Goal: Task Accomplishment & Management: Manage account settings

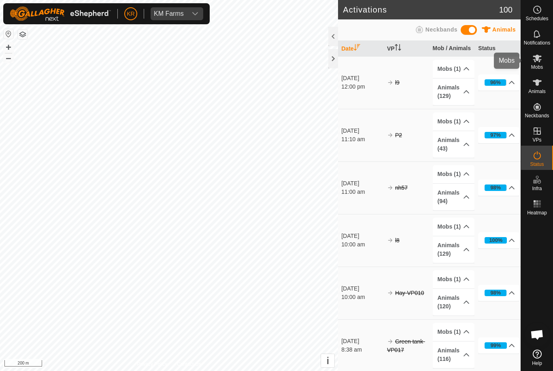
click at [543, 64] on es-mob-svg-icon at bounding box center [537, 58] width 15 height 13
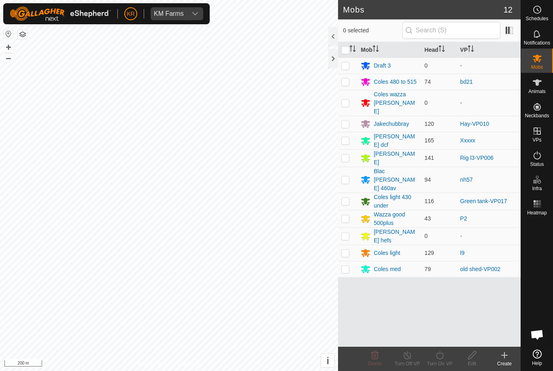
click at [344, 82] on p-checkbox at bounding box center [345, 82] width 8 height 6
checkbox input "true"
click at [444, 359] on icon at bounding box center [440, 355] width 10 height 10
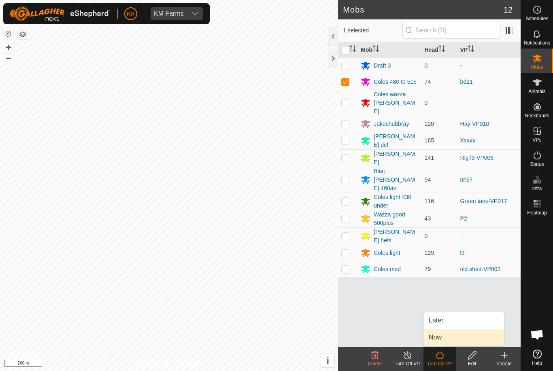
click at [452, 336] on link "Now" at bounding box center [464, 337] width 80 height 16
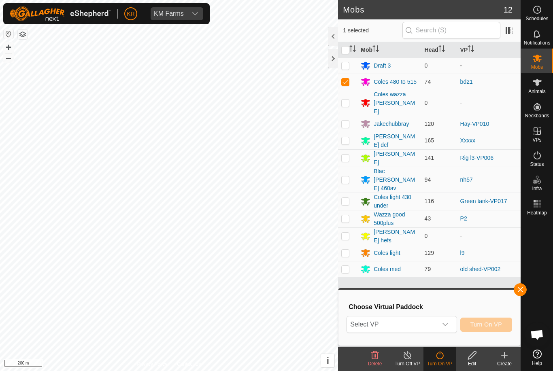
click at [443, 325] on icon "dropdown trigger" at bounding box center [445, 324] width 6 height 6
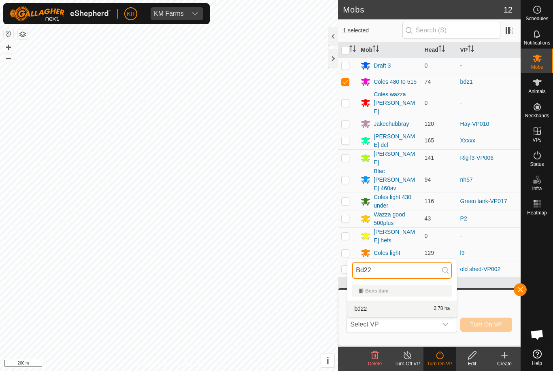
type input "Bd22"
click at [401, 310] on div "bd22 2.78 ha" at bounding box center [402, 309] width 100 height 10
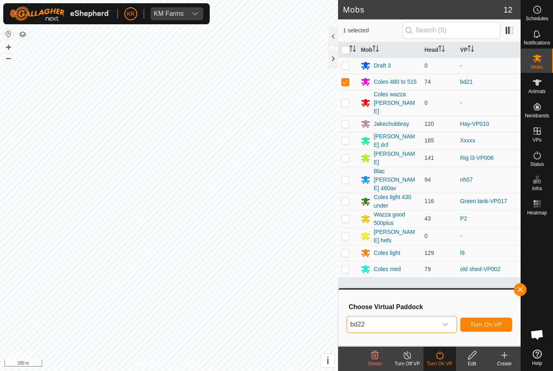
click at [486, 324] on span "Turn On VP" at bounding box center [486, 324] width 32 height 6
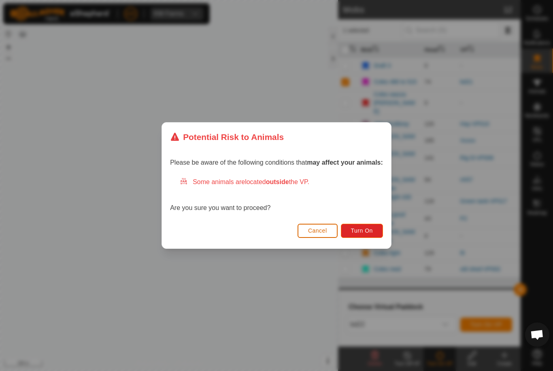
click at [376, 225] on button "Turn On" at bounding box center [362, 231] width 42 height 14
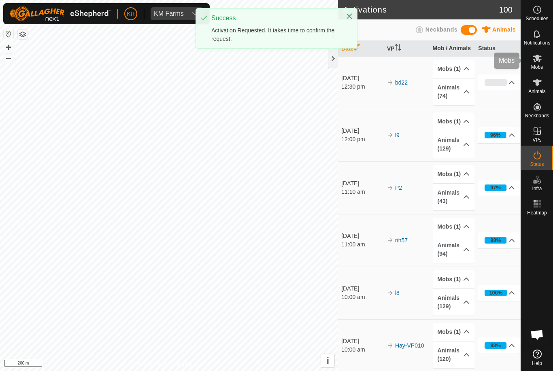
click at [549, 65] on div "Mobs" at bounding box center [537, 61] width 32 height 24
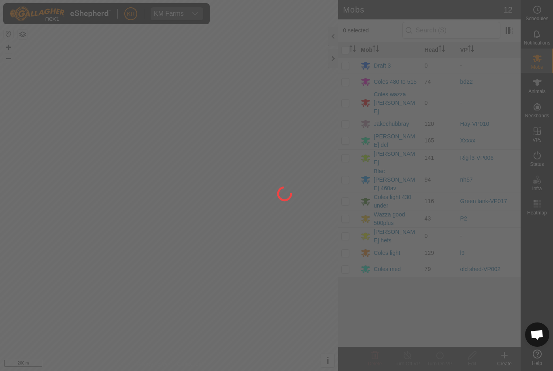
click at [346, 81] on div at bounding box center [276, 185] width 553 height 371
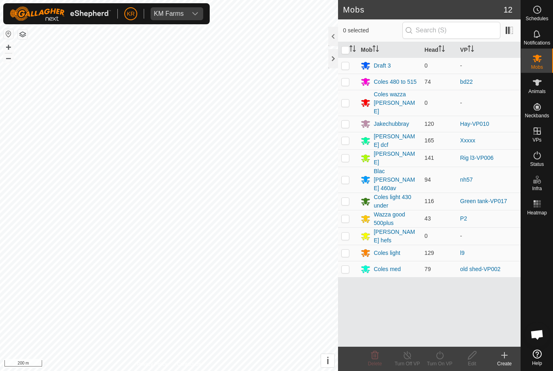
click at [346, 81] on p-checkbox at bounding box center [345, 82] width 8 height 6
checkbox input "true"
click at [437, 363] on div "Turn On VP" at bounding box center [439, 363] width 32 height 7
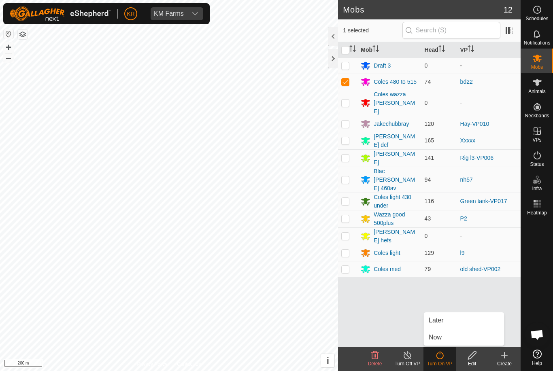
click at [448, 337] on link "Now" at bounding box center [464, 337] width 80 height 16
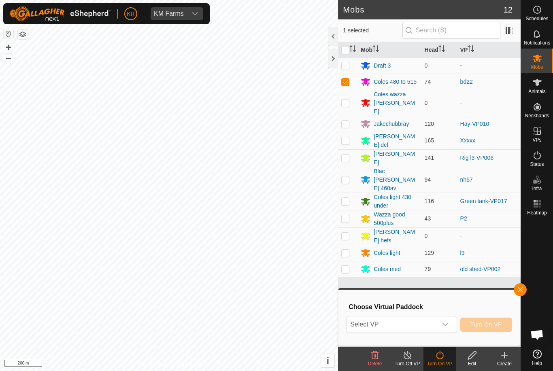
click at [522, 293] on button "button" at bounding box center [520, 289] width 13 height 13
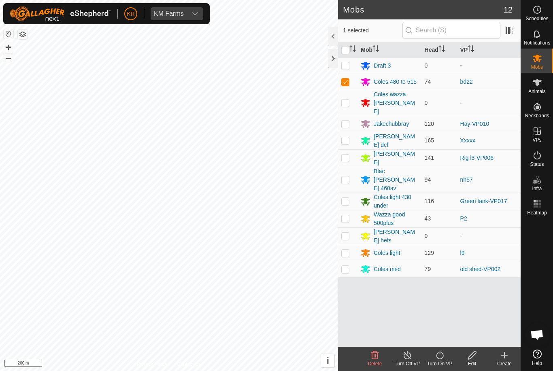
click at [447, 352] on turn-on-svg-icon at bounding box center [439, 355] width 32 height 10
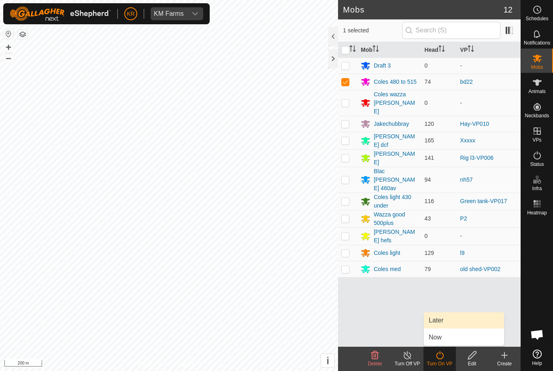
click at [448, 320] on link "Later" at bounding box center [464, 320] width 80 height 16
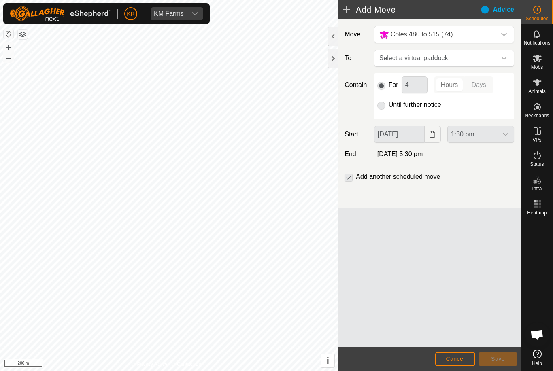
click at [494, 54] on span "Select a virtual paddock" at bounding box center [436, 58] width 120 height 16
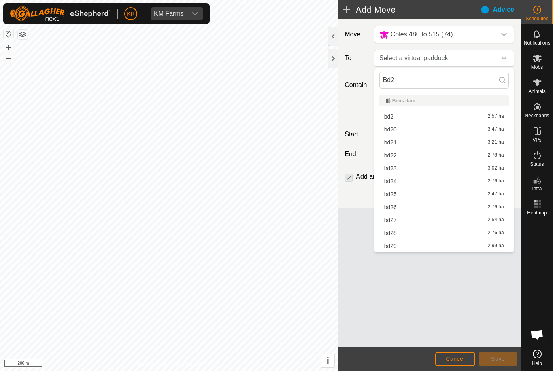
type input "Bd23"
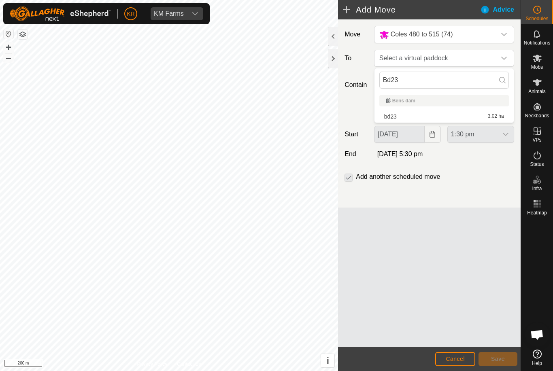
click at [448, 357] on span "Cancel" at bounding box center [455, 359] width 19 height 6
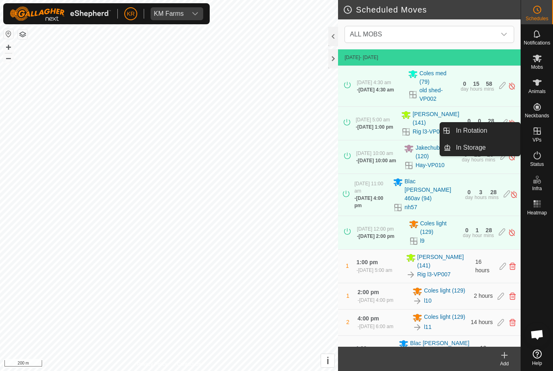
click at [495, 132] on link "In Rotation" at bounding box center [485, 131] width 69 height 16
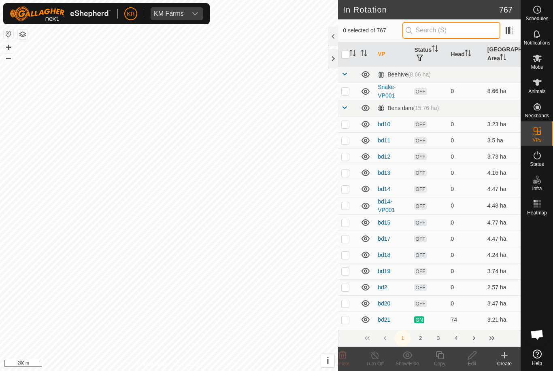
click at [460, 31] on input "text" at bounding box center [451, 30] width 98 height 17
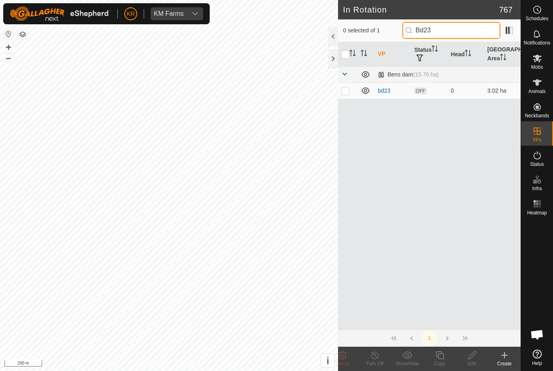
type input "Bd23"
click at [346, 92] on p-checkbox at bounding box center [345, 90] width 8 height 6
checkbox input "true"
click at [471, 357] on icon at bounding box center [472, 355] width 10 height 10
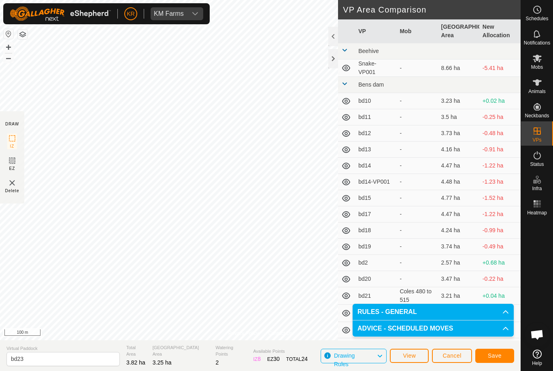
click at [492, 352] on button "Save" at bounding box center [494, 356] width 39 height 14
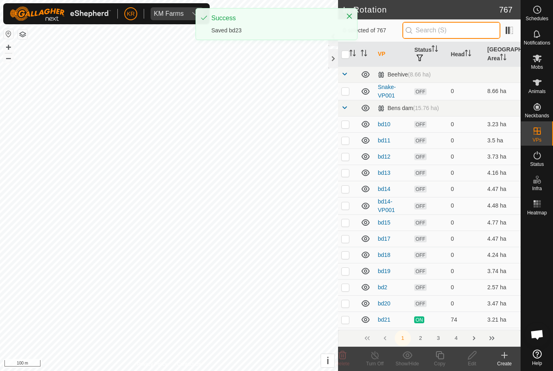
click at [450, 30] on input "text" at bounding box center [451, 30] width 98 height 17
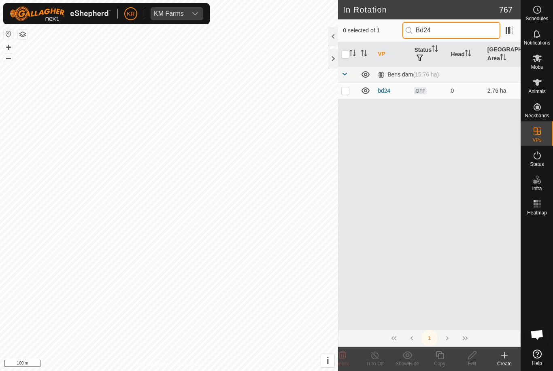
type input "Bd24"
click at [347, 93] on p-checkbox at bounding box center [345, 90] width 8 height 6
checkbox input "true"
click at [465, 359] on edit-svg-icon at bounding box center [472, 355] width 32 height 10
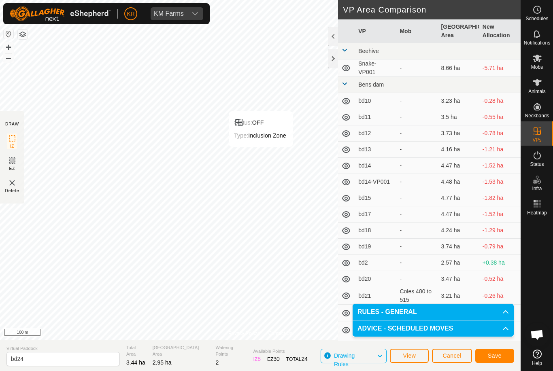
click at [498, 352] on span "Save" at bounding box center [495, 355] width 14 height 6
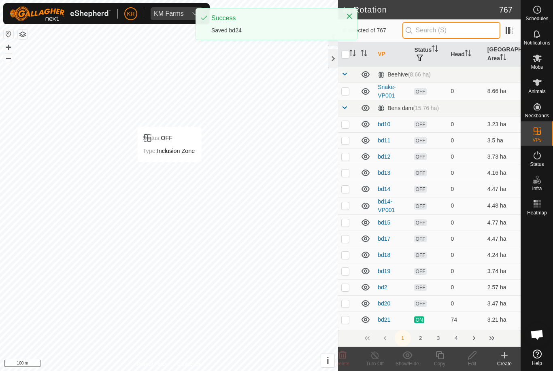
click at [456, 33] on input "text" at bounding box center [451, 30] width 98 height 17
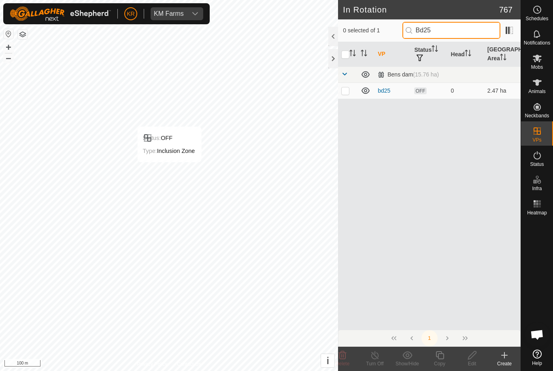
type input "Bd25"
click at [340, 92] on td at bounding box center [347, 91] width 19 height 16
checkbox input "true"
click at [471, 356] on icon at bounding box center [472, 355] width 10 height 10
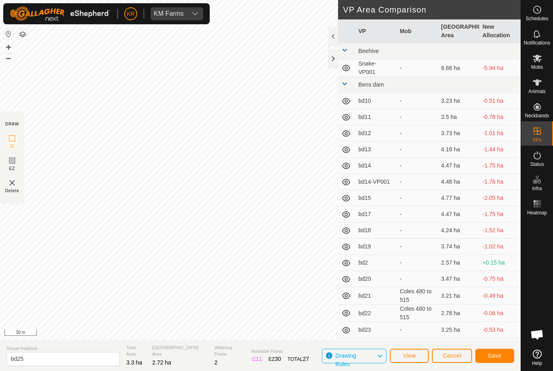
click at [495, 353] on span "Save" at bounding box center [495, 355] width 14 height 6
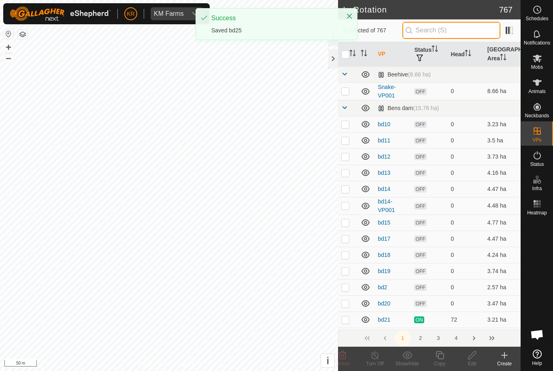
click at [458, 33] on input "text" at bounding box center [451, 30] width 98 height 17
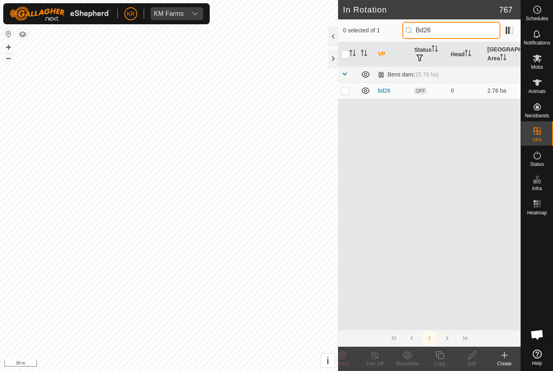
type input "Bd26"
click at [346, 90] on p-checkbox at bounding box center [345, 90] width 8 height 6
checkbox input "true"
click at [476, 354] on icon at bounding box center [472, 355] width 10 height 10
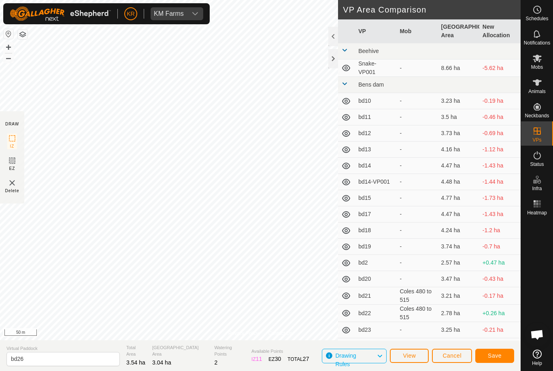
click at [494, 350] on button "Save" at bounding box center [494, 356] width 39 height 14
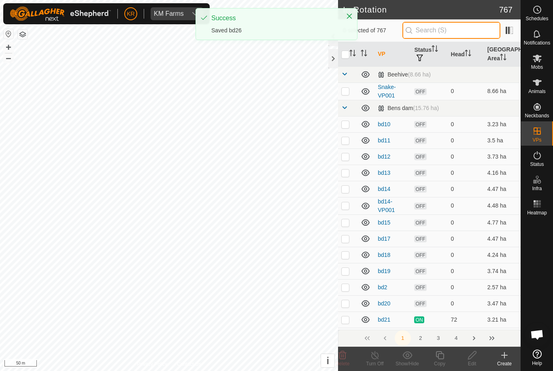
click at [446, 30] on input "text" at bounding box center [451, 30] width 98 height 17
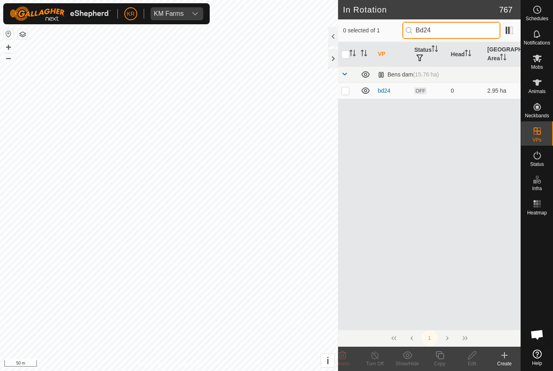
type input "Bd24"
click at [345, 87] on p-checkbox at bounding box center [345, 90] width 8 height 6
checkbox input "true"
click at [477, 352] on edit-svg-icon at bounding box center [472, 355] width 32 height 10
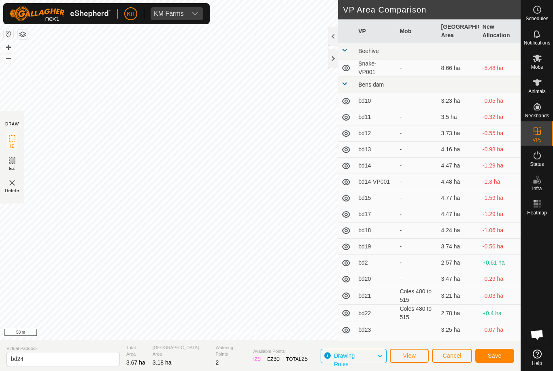
click at [490, 351] on button "Save" at bounding box center [494, 356] width 39 height 14
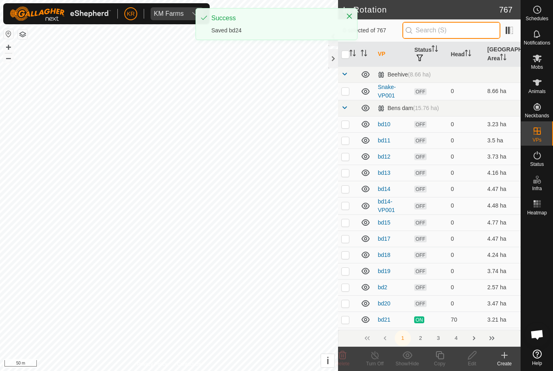
click at [450, 32] on input "text" at bounding box center [451, 30] width 98 height 17
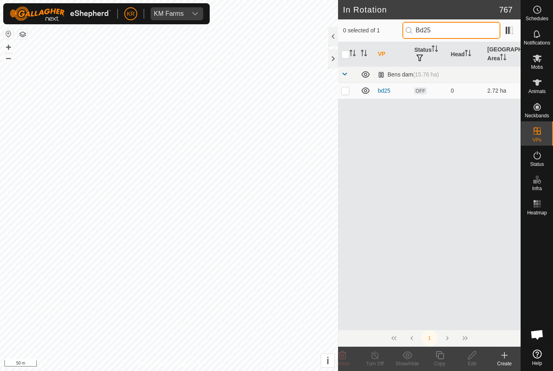
type input "Bd25"
click at [343, 90] on p-checkbox at bounding box center [345, 90] width 8 height 6
click at [346, 89] on p-checkbox at bounding box center [345, 90] width 8 height 6
checkbox input "false"
click at [467, 30] on input "Bd25" at bounding box center [451, 30] width 98 height 17
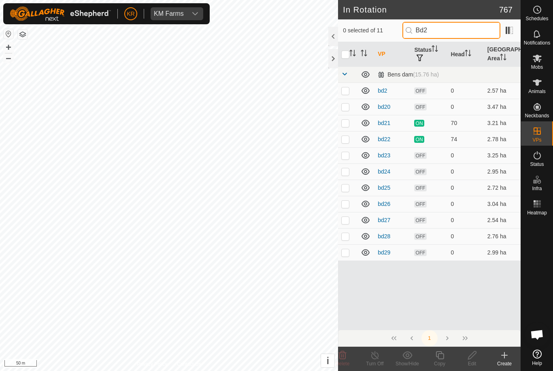
type input "Bd27"
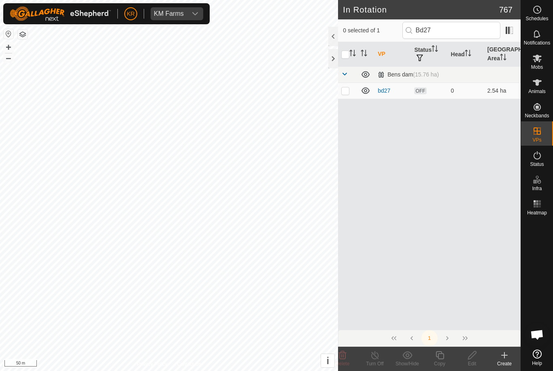
click at [386, 88] on link "bd27" at bounding box center [384, 90] width 13 height 6
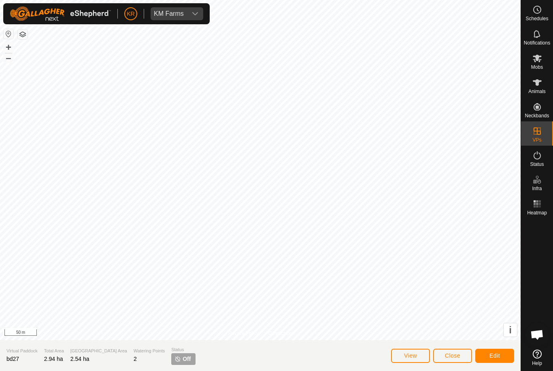
click at [491, 354] on span "Edit" at bounding box center [494, 355] width 11 height 6
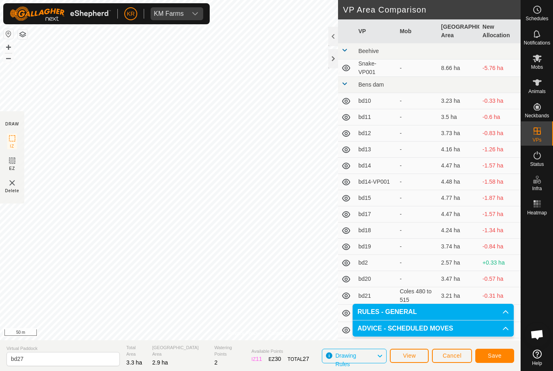
click at [493, 352] on span "Save" at bounding box center [495, 355] width 14 height 6
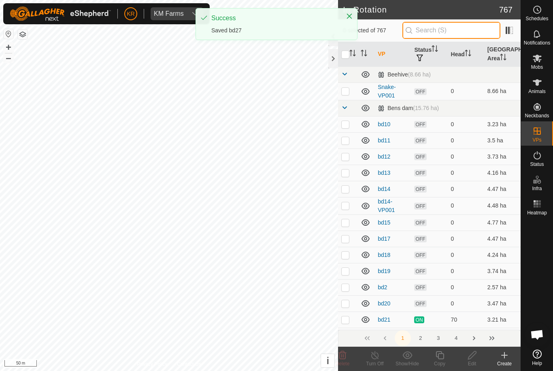
click at [461, 32] on input "text" at bounding box center [451, 30] width 98 height 17
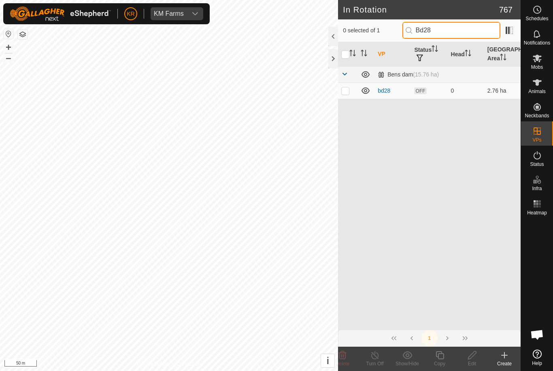
type input "Bd28"
click at [348, 93] on p-checkbox at bounding box center [345, 90] width 8 height 6
checkbox input "true"
click at [473, 353] on icon at bounding box center [472, 355] width 8 height 8
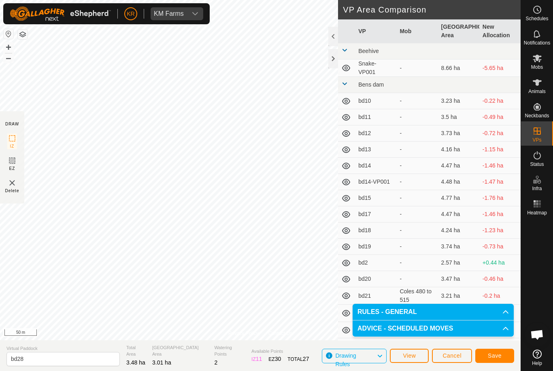
click at [497, 354] on span "Save" at bounding box center [495, 355] width 14 height 6
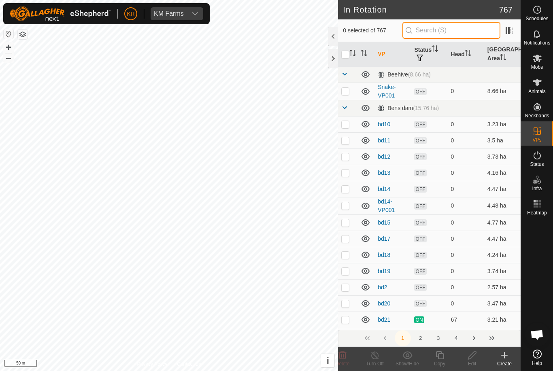
click at [462, 31] on input "text" at bounding box center [451, 30] width 98 height 17
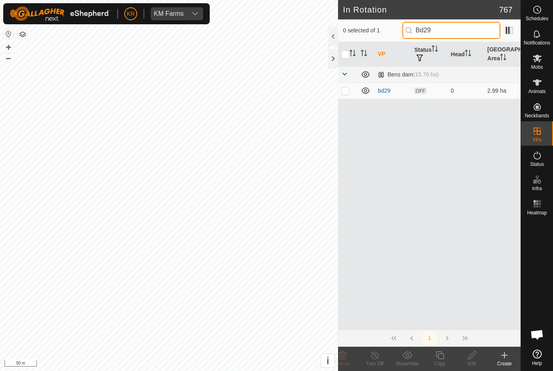
type input "Bd29"
click at [350, 89] on td at bounding box center [347, 91] width 19 height 16
checkbox input "true"
click at [470, 359] on icon at bounding box center [472, 355] width 8 height 8
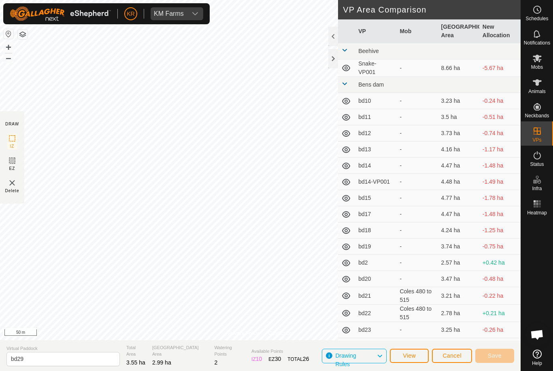
click at [456, 353] on span "Cancel" at bounding box center [451, 355] width 19 height 6
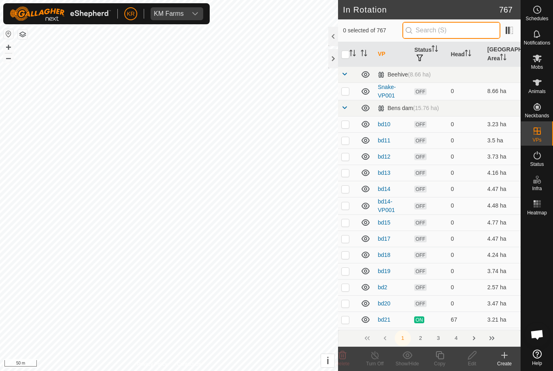
click at [469, 28] on input "text" at bounding box center [451, 30] width 98 height 17
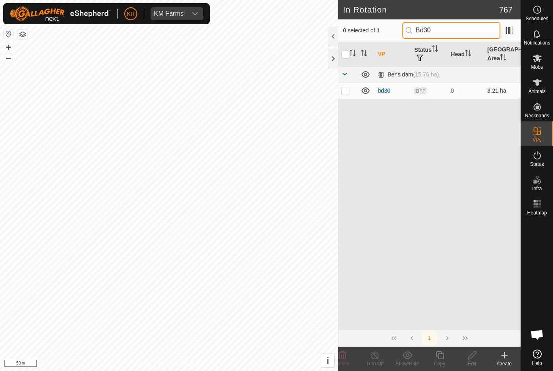
type input "Bd30"
click at [346, 87] on p-checkbox at bounding box center [345, 90] width 8 height 6
checkbox input "true"
click at [469, 356] on icon at bounding box center [472, 355] width 10 height 10
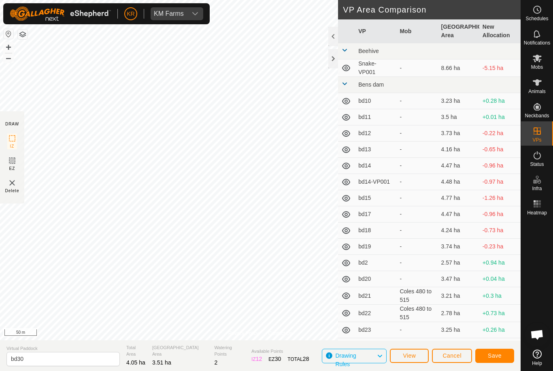
click at [494, 351] on button "Save" at bounding box center [494, 356] width 39 height 14
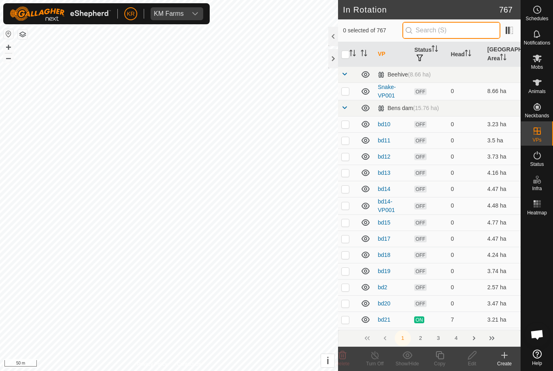
click at [460, 32] on input "text" at bounding box center [451, 30] width 98 height 17
click at [541, 57] on icon at bounding box center [537, 58] width 10 height 10
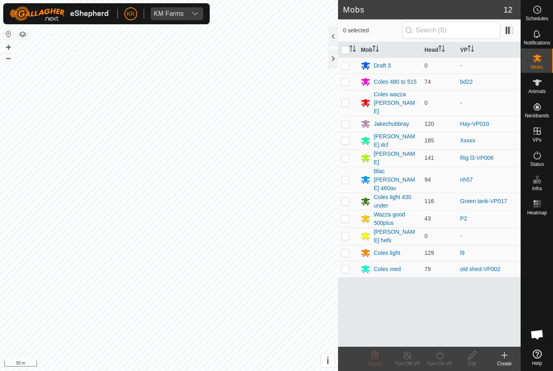
click at [346, 81] on p-checkbox at bounding box center [345, 82] width 8 height 6
checkbox input "true"
click at [441, 359] on icon at bounding box center [440, 355] width 10 height 10
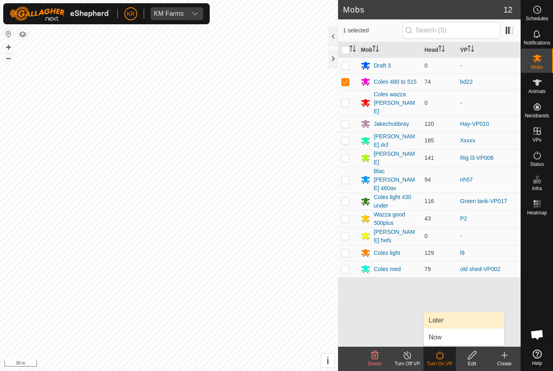
click at [450, 319] on link "Later" at bounding box center [464, 320] width 80 height 16
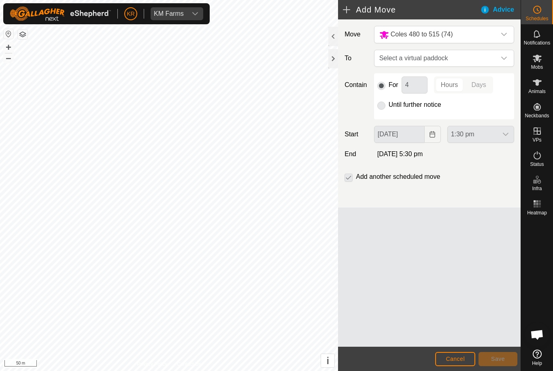
click at [486, 57] on span "Select a virtual paddock" at bounding box center [436, 58] width 120 height 16
click at [471, 65] on span "Select a virtual paddock" at bounding box center [436, 58] width 120 height 16
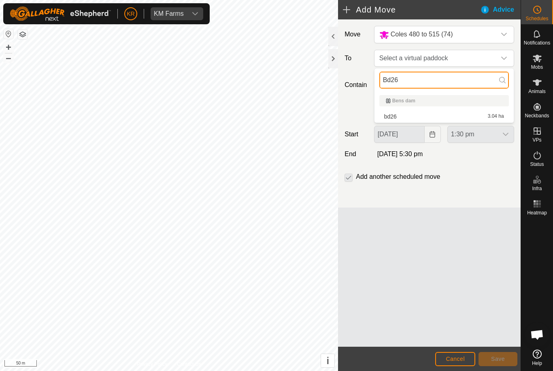
type input "Bd26"
click at [455, 114] on div "bd26 3.04 ha" at bounding box center [444, 117] width 120 height 6
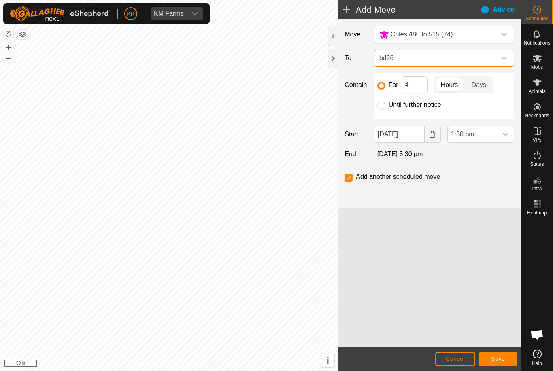
click at [495, 52] on span "bd26" at bounding box center [436, 58] width 120 height 16
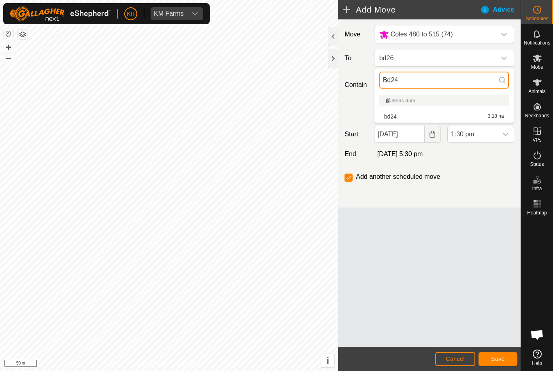
type input "Bd24"
click at [441, 116] on div "bd24 3.18 ha" at bounding box center [444, 117] width 120 height 6
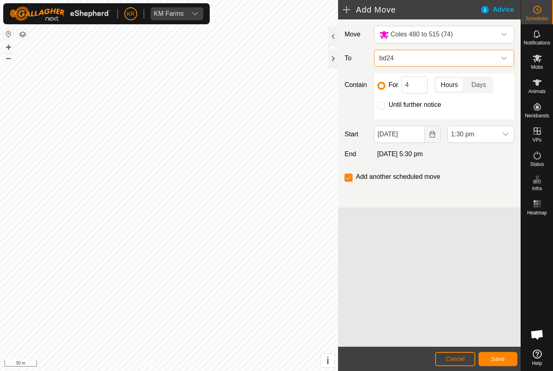
click at [443, 63] on span "bd24" at bounding box center [436, 58] width 120 height 16
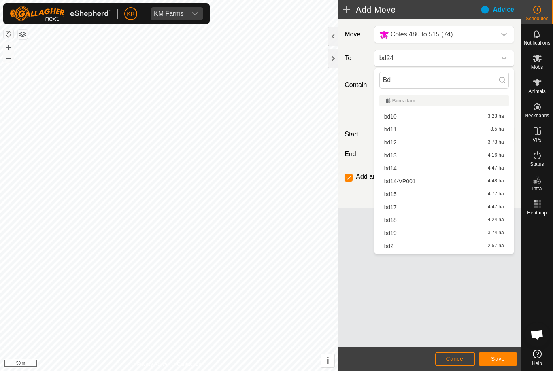
type input "B"
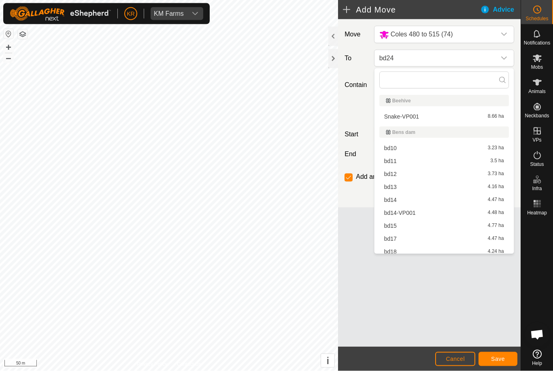
click at [552, 50] on div "Mobs" at bounding box center [537, 61] width 32 height 24
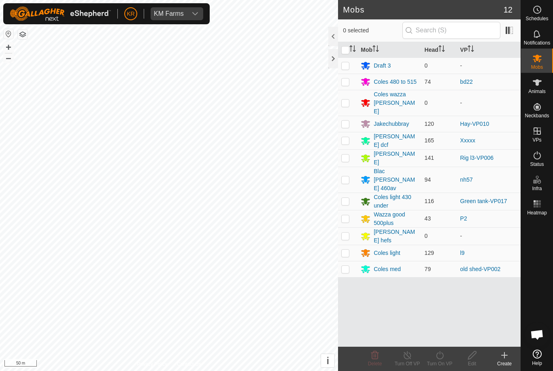
click at [348, 80] on p-checkbox at bounding box center [345, 82] width 8 height 6
checkbox input "true"
click at [442, 357] on icon at bounding box center [440, 355] width 10 height 10
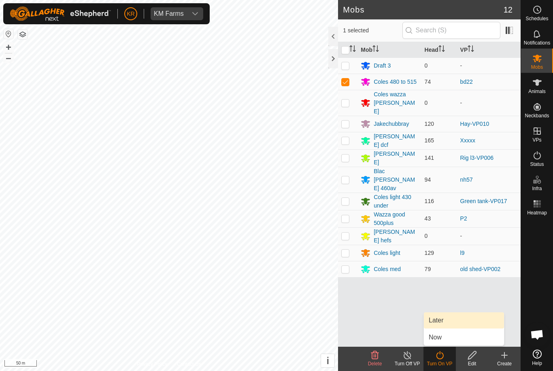
click at [452, 322] on link "Later" at bounding box center [464, 320] width 80 height 16
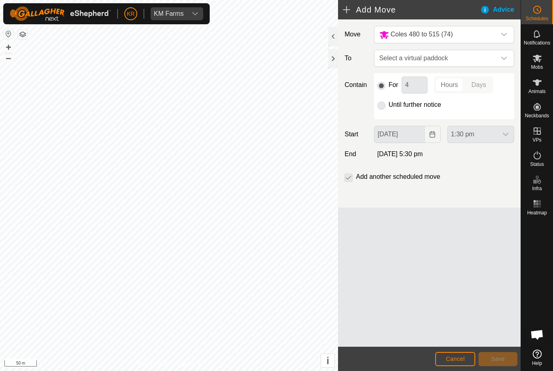
click at [472, 60] on span "Select a virtual paddock" at bounding box center [436, 58] width 120 height 16
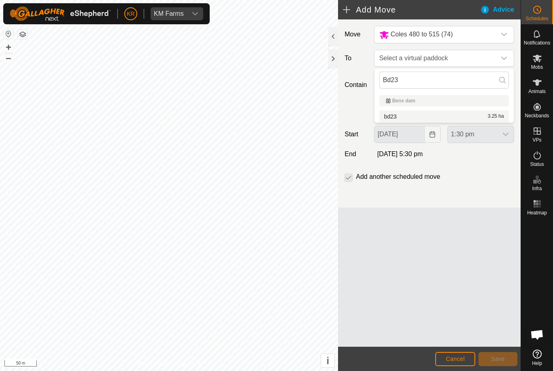
type input "Bd23"
click at [471, 117] on div "bd23 3.25 ha" at bounding box center [444, 117] width 120 height 6
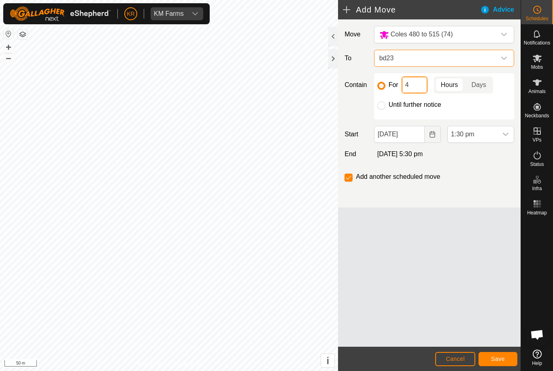
click at [404, 84] on input "4" at bounding box center [414, 84] width 26 height 17
click at [423, 89] on input "4" at bounding box center [414, 84] width 26 height 17
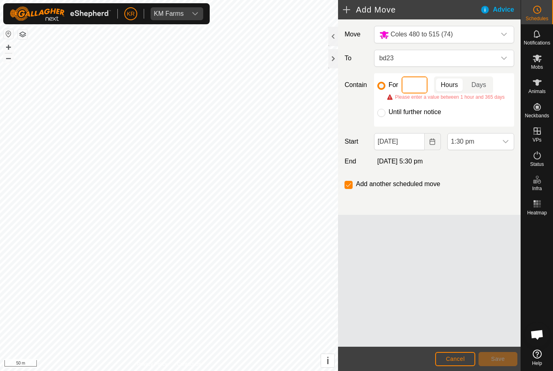
click at [413, 85] on input at bounding box center [414, 84] width 26 height 17
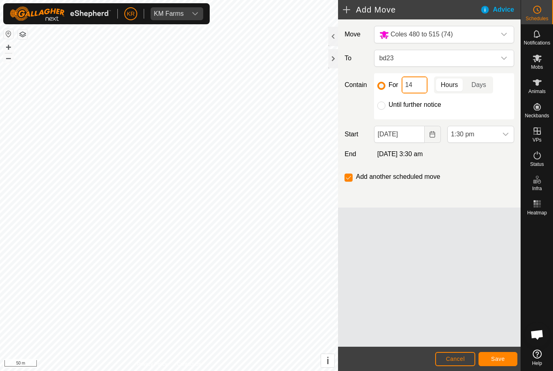
type input "1"
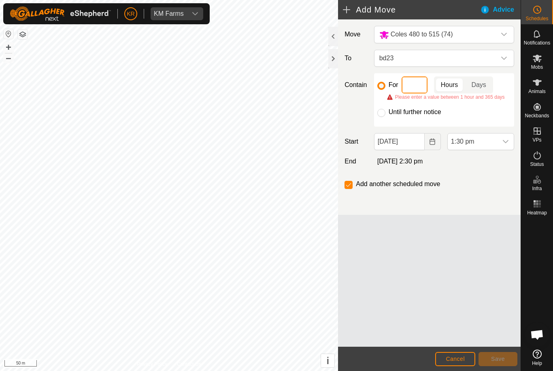
type input "1"
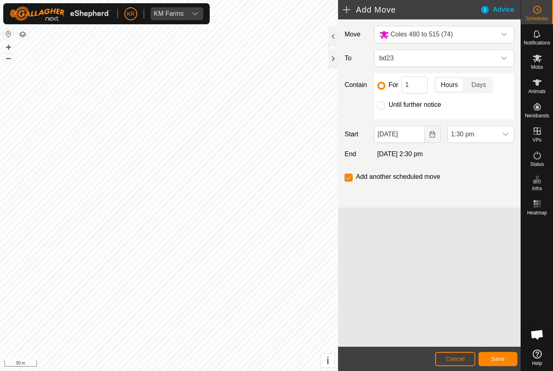
click at [503, 356] on span "Save" at bounding box center [498, 359] width 14 height 6
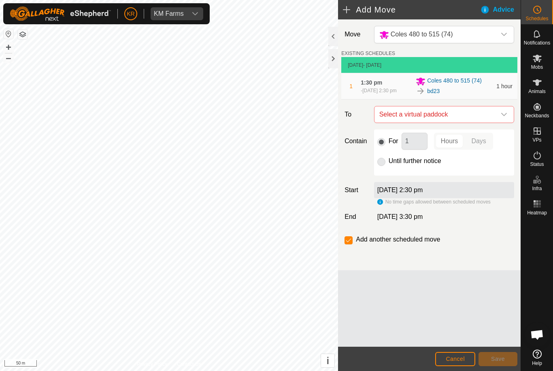
click at [495, 114] on span "Select a virtual paddock" at bounding box center [436, 114] width 120 height 16
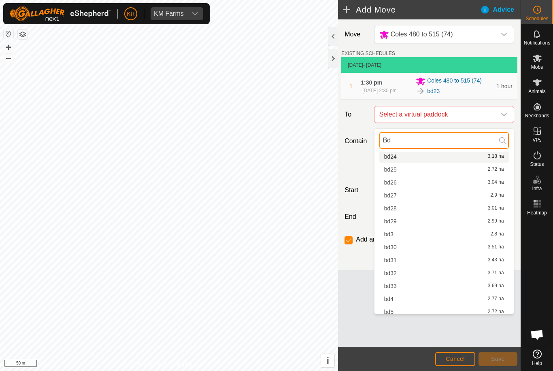
scroll to position [200, 0]
type input "Bd"
click at [396, 158] on span "bd24" at bounding box center [390, 158] width 13 height 6
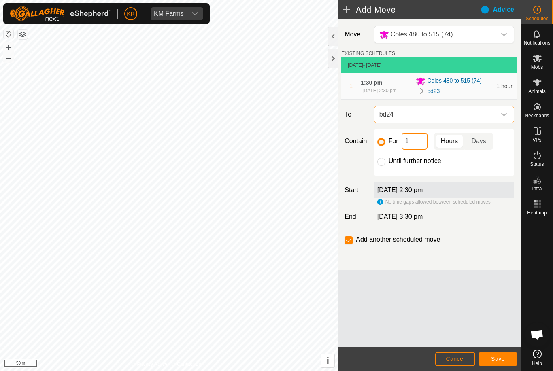
click at [416, 146] on input "1" at bounding box center [414, 141] width 26 height 17
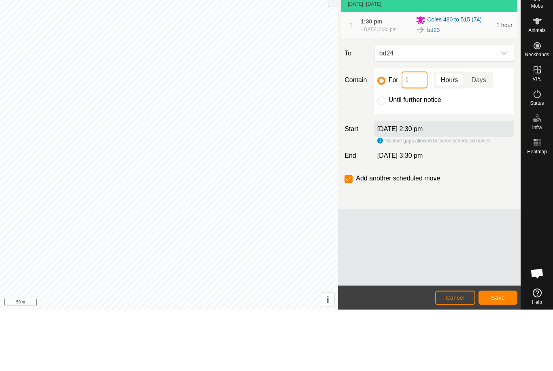
type input "15"
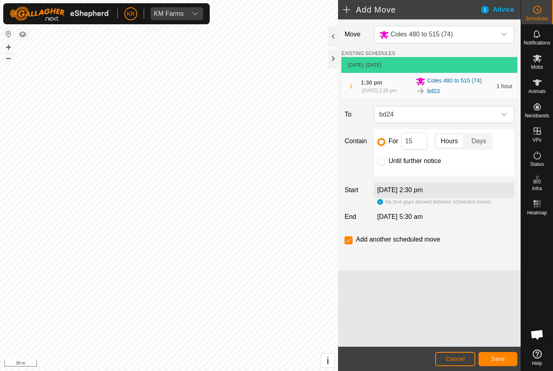
click at [498, 354] on button "Save" at bounding box center [497, 359] width 39 height 14
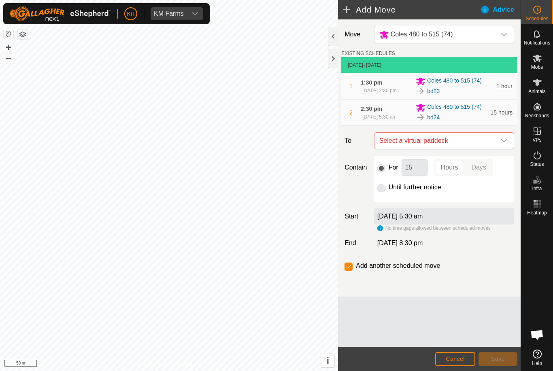
click at [501, 144] on icon "dropdown trigger" at bounding box center [504, 141] width 6 height 6
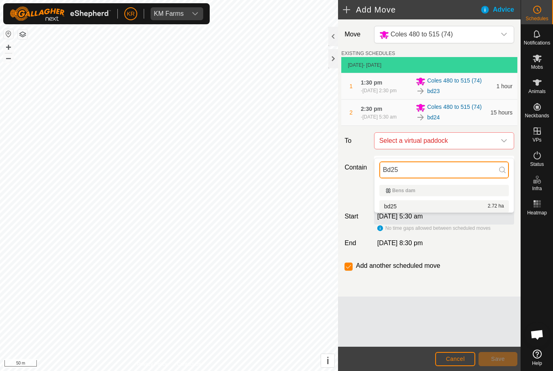
type input "Bd25"
click at [464, 207] on div "bd25 2.72 ha" at bounding box center [444, 207] width 120 height 6
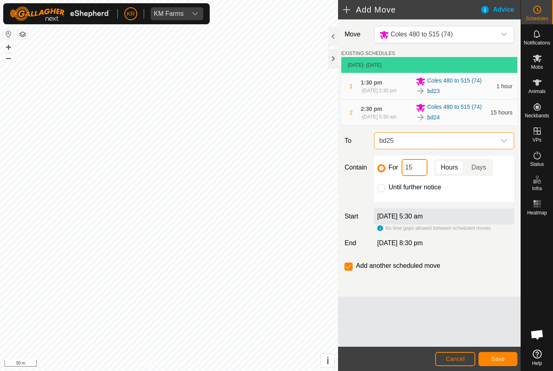
click at [415, 176] on input "15" at bounding box center [414, 167] width 26 height 17
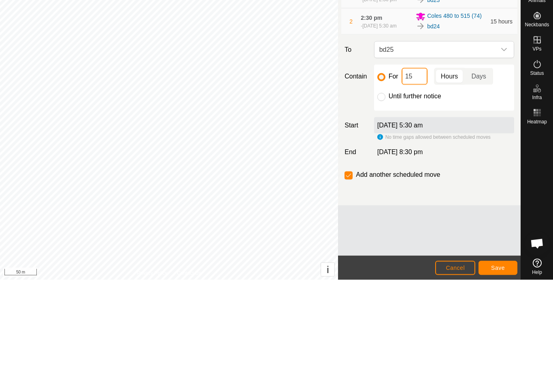
type input "1"
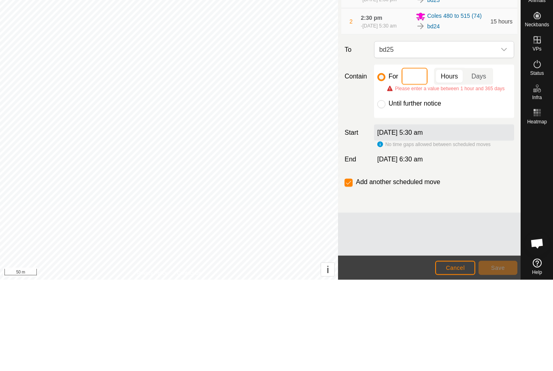
type input "4"
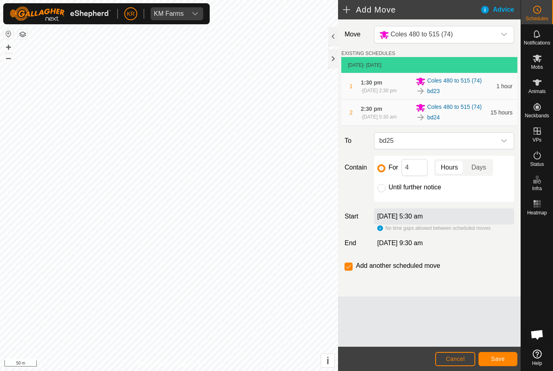
click at [497, 353] on button "Save" at bounding box center [497, 359] width 39 height 14
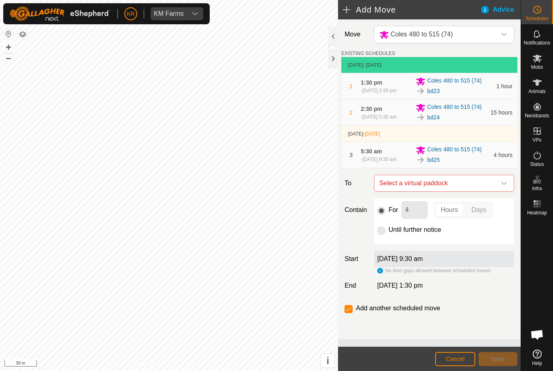
click at [494, 191] on span "Select a virtual paddock" at bounding box center [436, 183] width 120 height 16
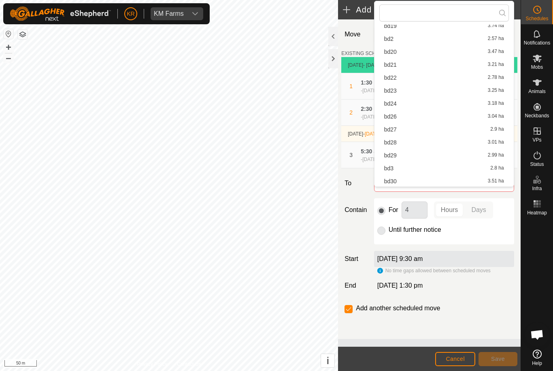
scroll to position [151, 0]
click at [402, 107] on div "bd26 3.04 ha" at bounding box center [444, 106] width 120 height 6
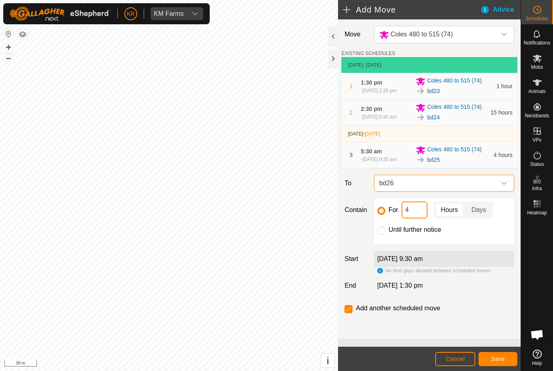
click at [418, 219] on input "4" at bounding box center [414, 210] width 26 height 17
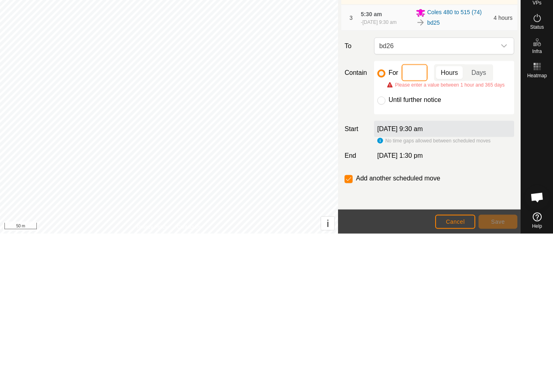
type input "3"
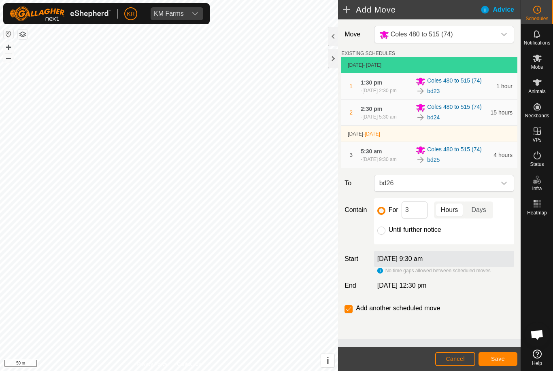
click at [501, 353] on button "Save" at bounding box center [497, 359] width 39 height 14
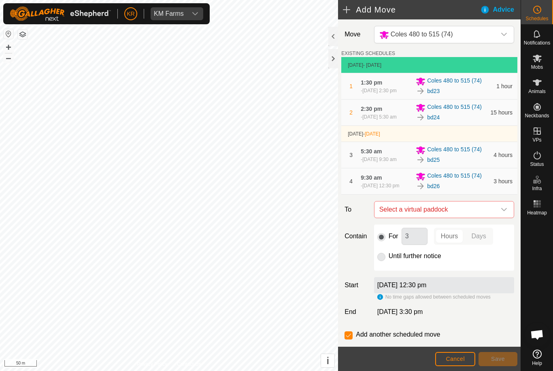
click at [501, 213] on icon "dropdown trigger" at bounding box center [504, 209] width 6 height 6
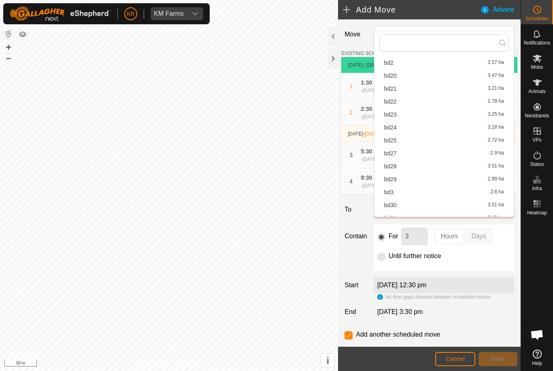
scroll to position [170, 0]
click at [395, 130] on span "bd27" at bounding box center [390, 130] width 13 height 6
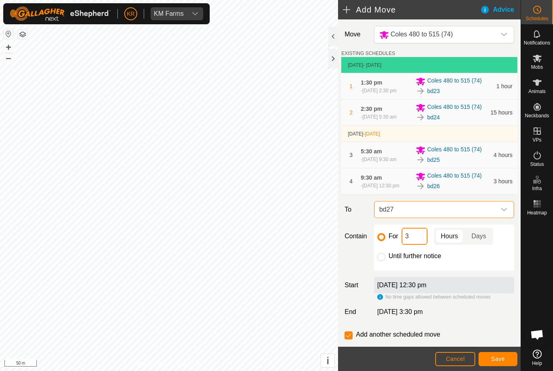
click at [420, 245] on input "3" at bounding box center [414, 236] width 26 height 17
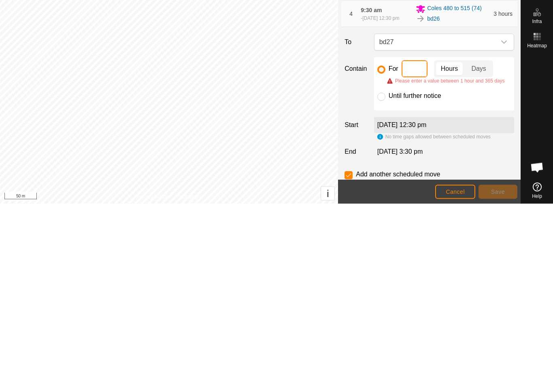
type input "2"
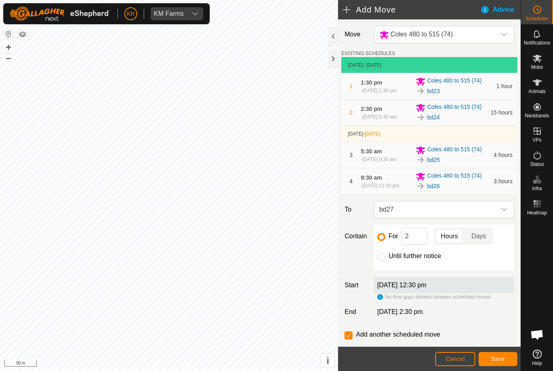
click at [494, 352] on button "Save" at bounding box center [497, 359] width 39 height 14
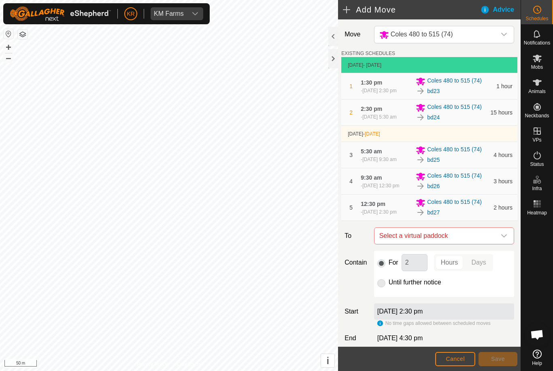
click at [494, 244] on span "Select a virtual paddock" at bounding box center [436, 236] width 120 height 16
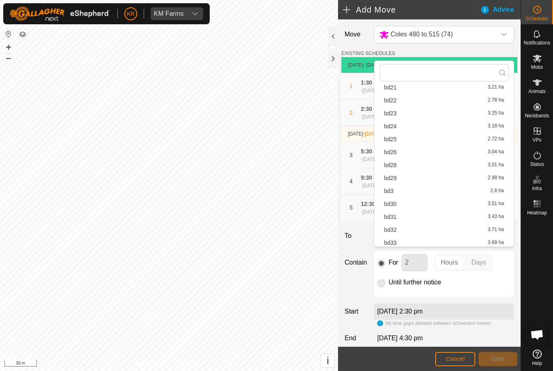
scroll to position [181, 0]
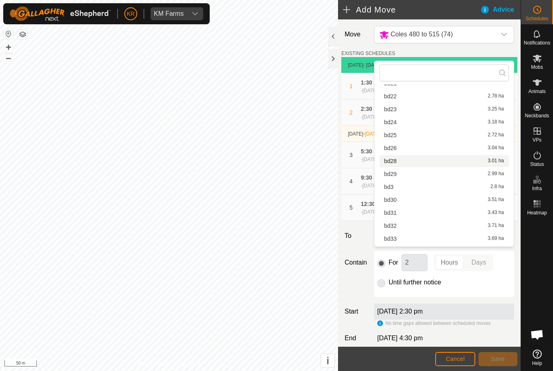
click at [393, 161] on span "bd28" at bounding box center [390, 161] width 13 height 6
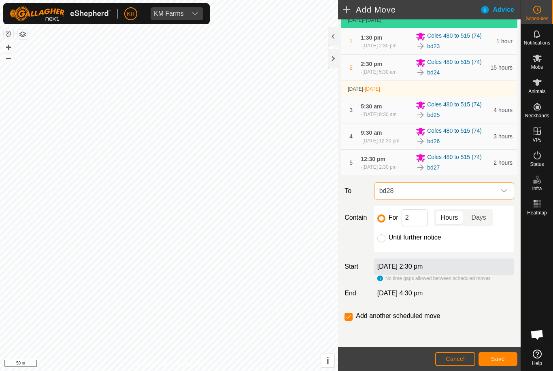
scroll to position [64, 0]
click at [491, 354] on button "Save" at bounding box center [497, 359] width 39 height 14
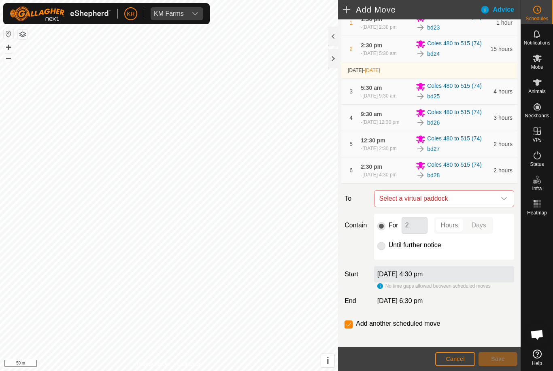
click at [495, 207] on span "Select a virtual paddock" at bounding box center [436, 199] width 120 height 16
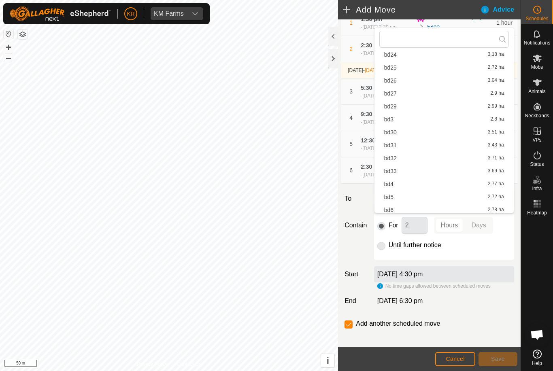
scroll to position [219, 0]
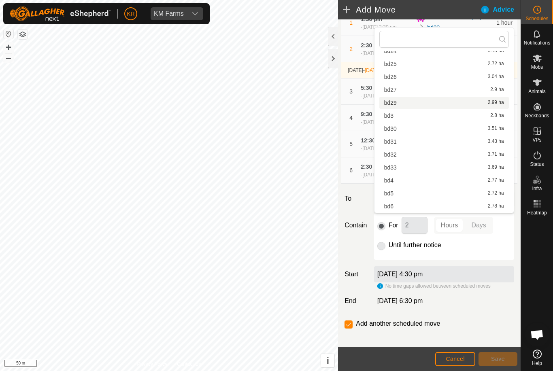
click at [393, 103] on span "bd29" at bounding box center [390, 103] width 13 height 6
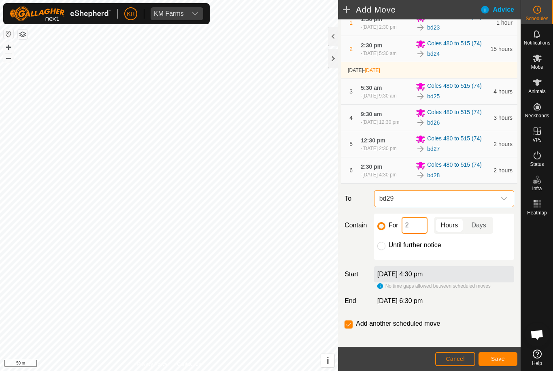
click at [412, 234] on input "2" at bounding box center [414, 225] width 26 height 17
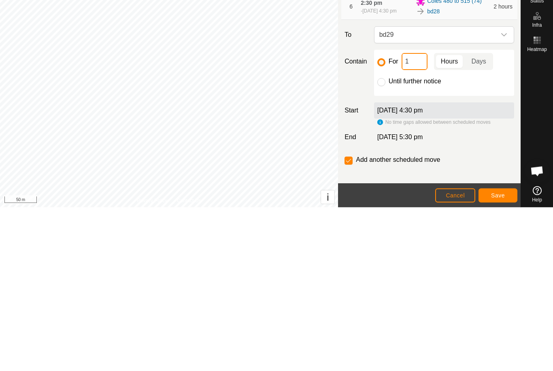
type input "14"
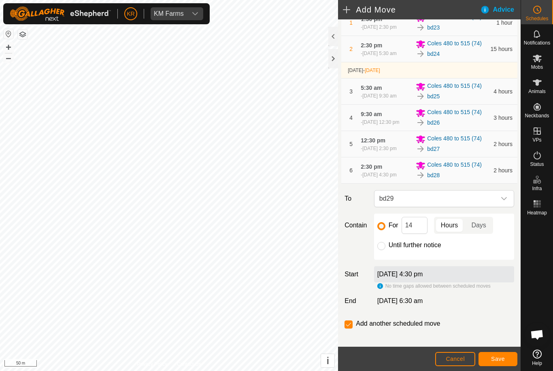
click at [495, 355] on button "Save" at bounding box center [497, 359] width 39 height 14
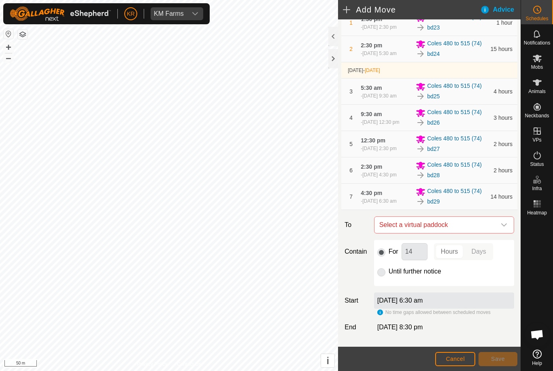
click at [487, 233] on span "Select a virtual paddock" at bounding box center [436, 225] width 120 height 16
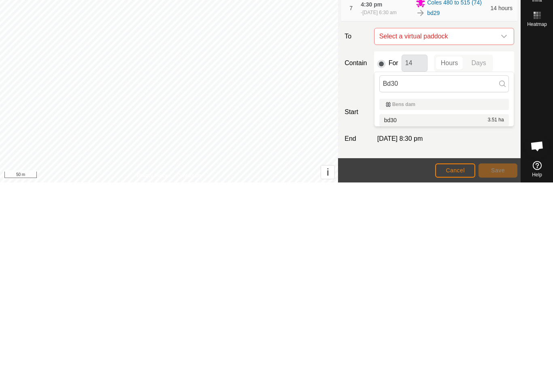
type input "Bd30"
click at [466, 306] on div "bd30 3.51 ha" at bounding box center [444, 309] width 120 height 6
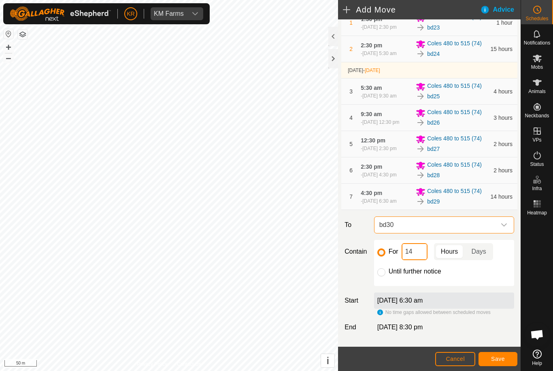
click at [420, 260] on input "14" at bounding box center [414, 251] width 26 height 17
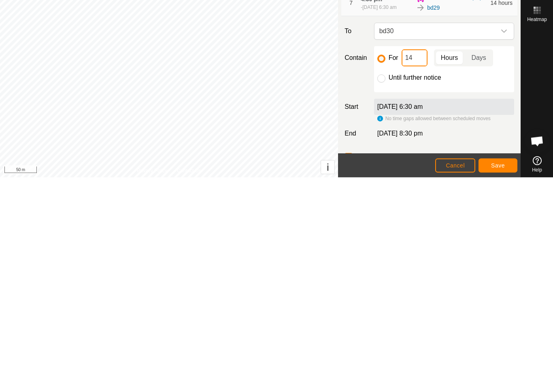
type input "1"
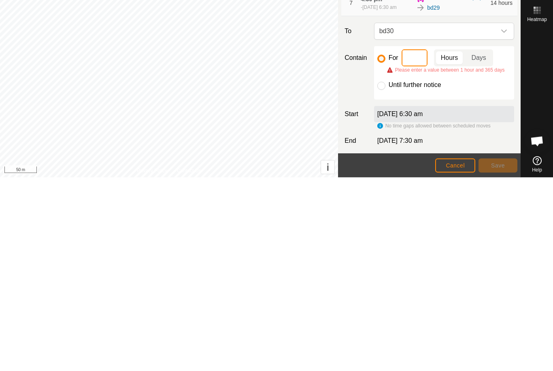
type input "2"
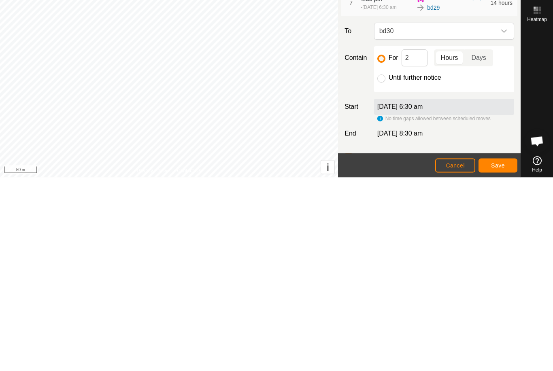
click at [505, 352] on button "Save" at bounding box center [497, 359] width 39 height 14
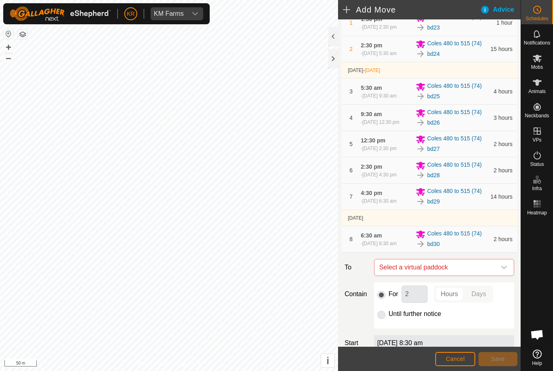
click at [490, 276] on span "Select a virtual paddock" at bounding box center [436, 267] width 120 height 16
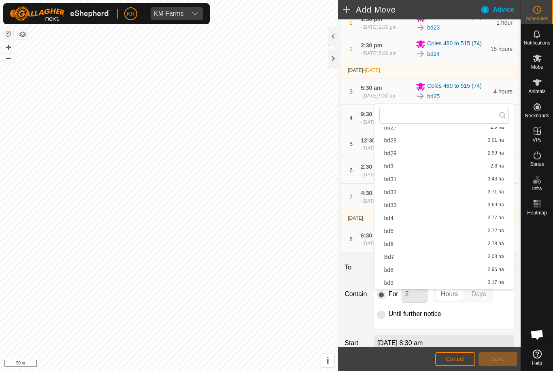
scroll to position [257, 0]
click at [395, 179] on span "bd31" at bounding box center [390, 179] width 13 height 6
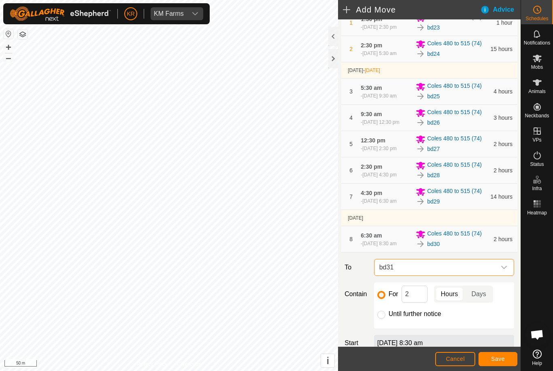
click at [492, 360] on span "Save" at bounding box center [498, 359] width 14 height 6
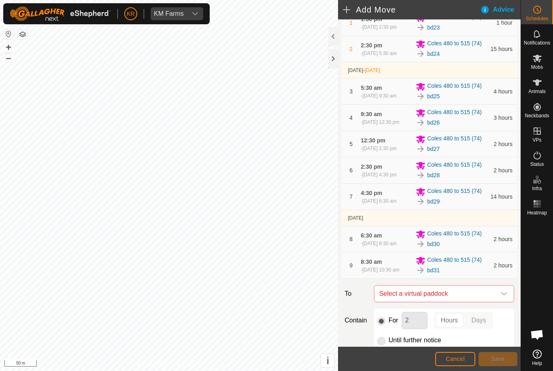
click at [501, 297] on icon "dropdown trigger" at bounding box center [504, 294] width 6 height 6
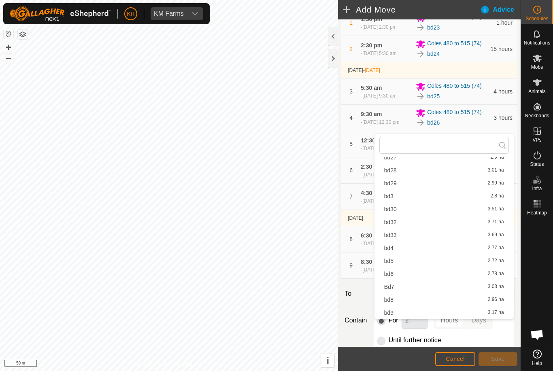
click at [392, 223] on span "bd32" at bounding box center [390, 222] width 13 height 6
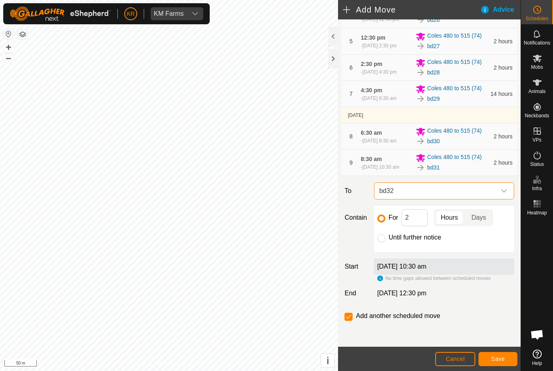
scroll to position [200, 0]
click at [379, 238] on input "Until further notice" at bounding box center [381, 238] width 8 height 8
radio input "true"
checkbox input "false"
click at [507, 359] on button "Save" at bounding box center [497, 359] width 39 height 14
